Goal: Transaction & Acquisition: Purchase product/service

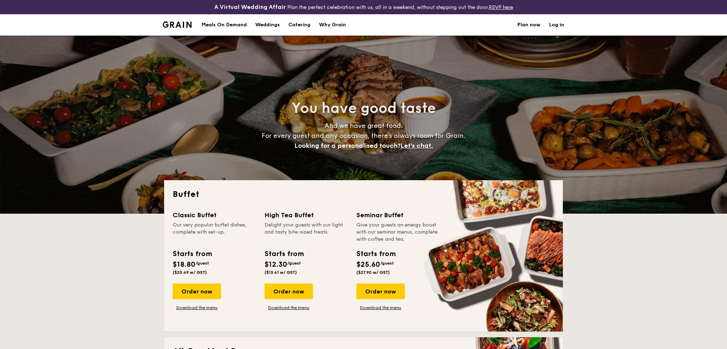
select select
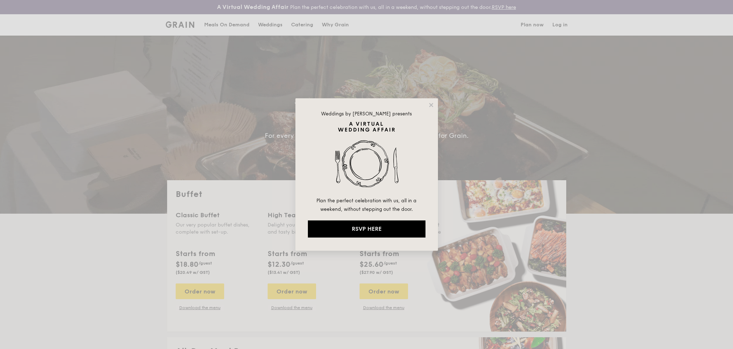
click at [435, 101] on div "Weddings by Grain presents Plan the perfect celebration with us, all in a weeke…" at bounding box center [366, 174] width 142 height 152
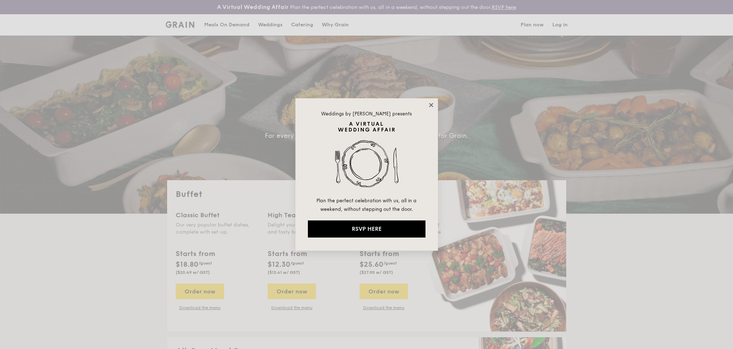
click at [431, 104] on icon at bounding box center [431, 105] width 6 height 6
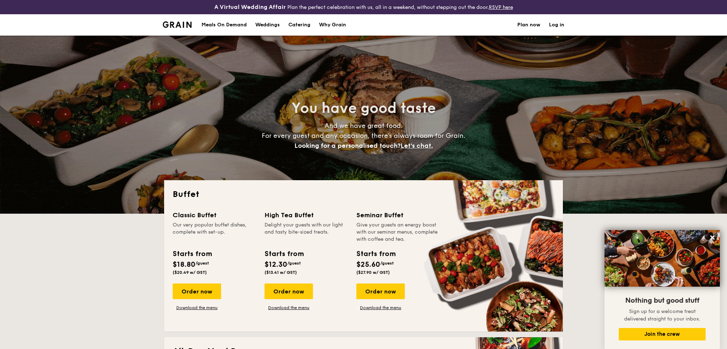
click at [216, 26] on div "Meals On Demand" at bounding box center [224, 24] width 45 height 21
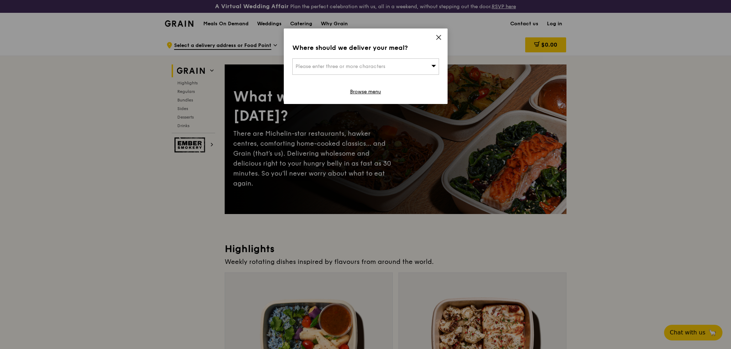
click at [439, 37] on icon at bounding box center [439, 37] width 4 height 4
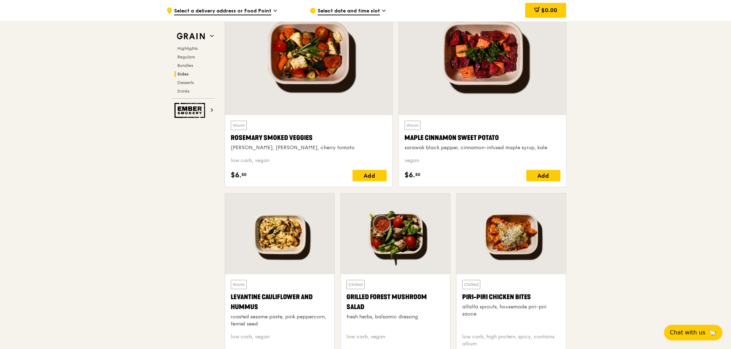
scroll to position [1496, 0]
